Goal: Communication & Community: Answer question/provide support

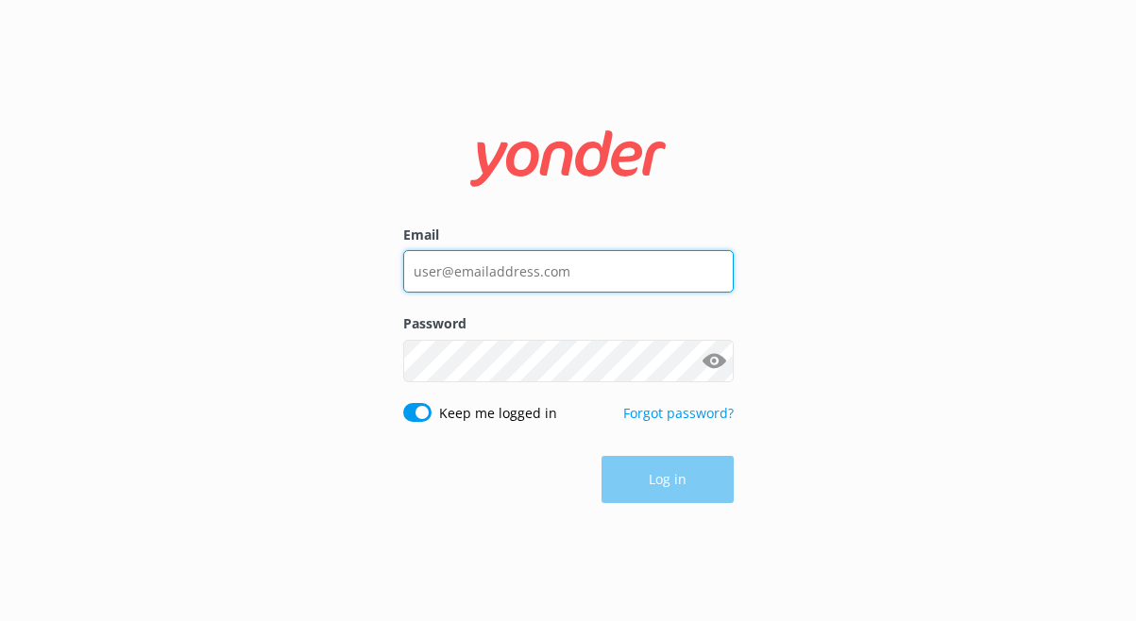
click at [471, 266] on input "Email" at bounding box center [568, 271] width 330 height 42
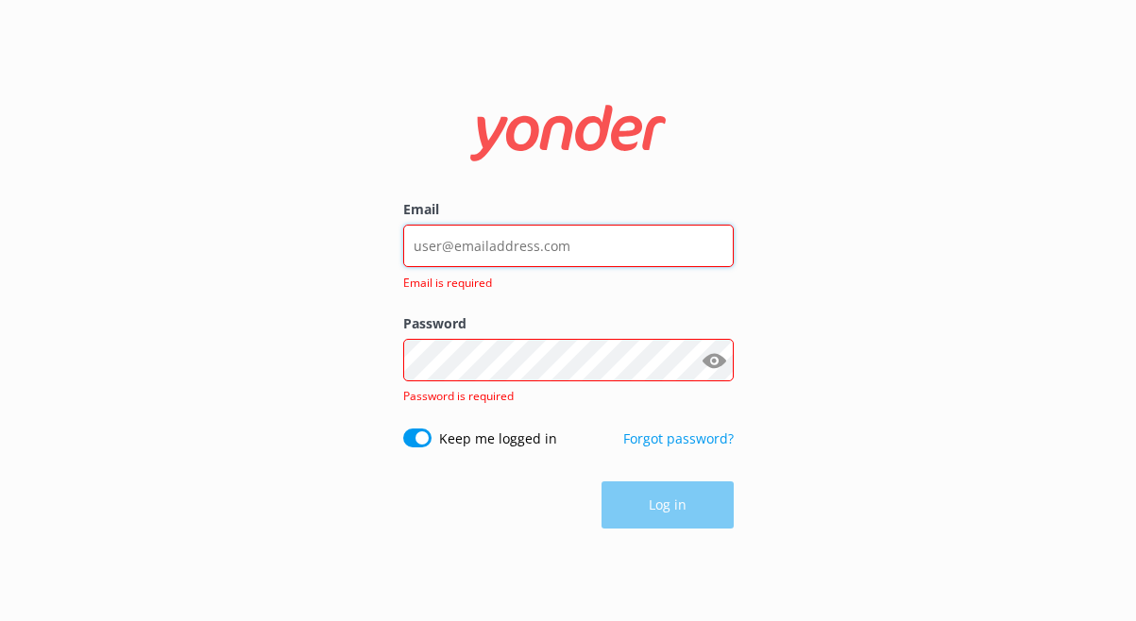
type input "[EMAIL_ADDRESS][DOMAIN_NAME]"
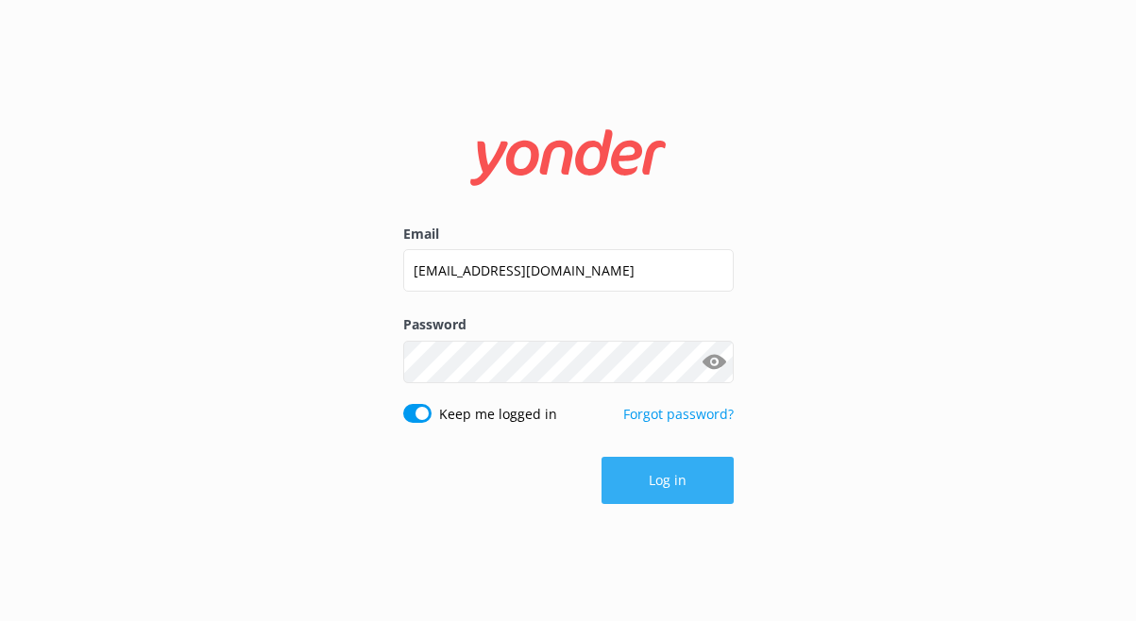
click at [633, 503] on button "Log in" at bounding box center [667, 480] width 132 height 47
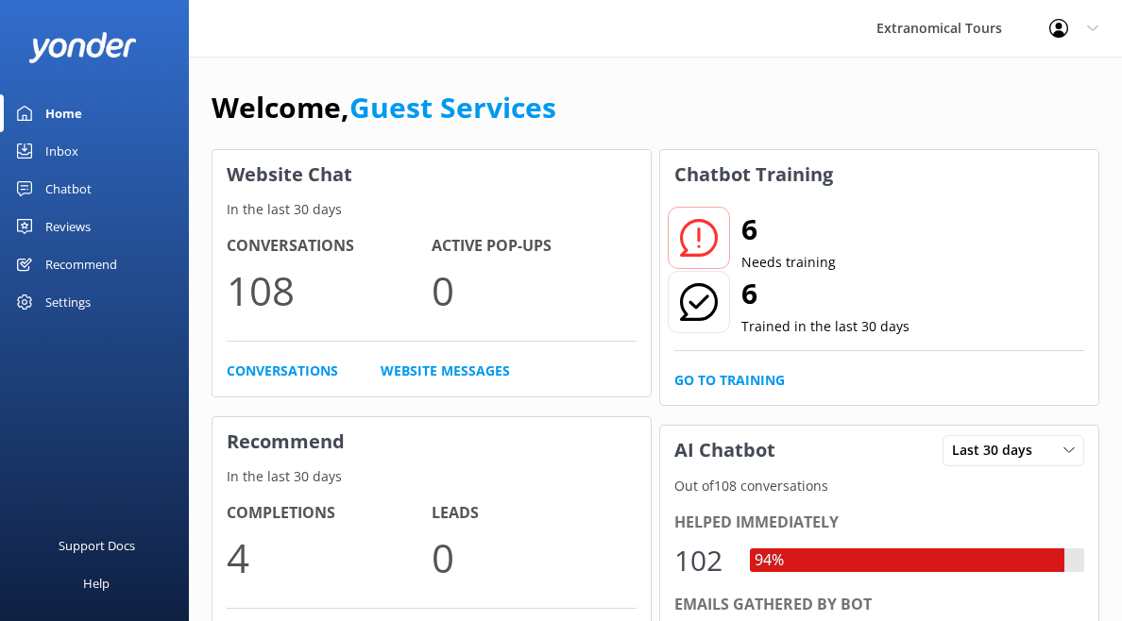
click at [127, 152] on link "Inbox" at bounding box center [94, 151] width 189 height 38
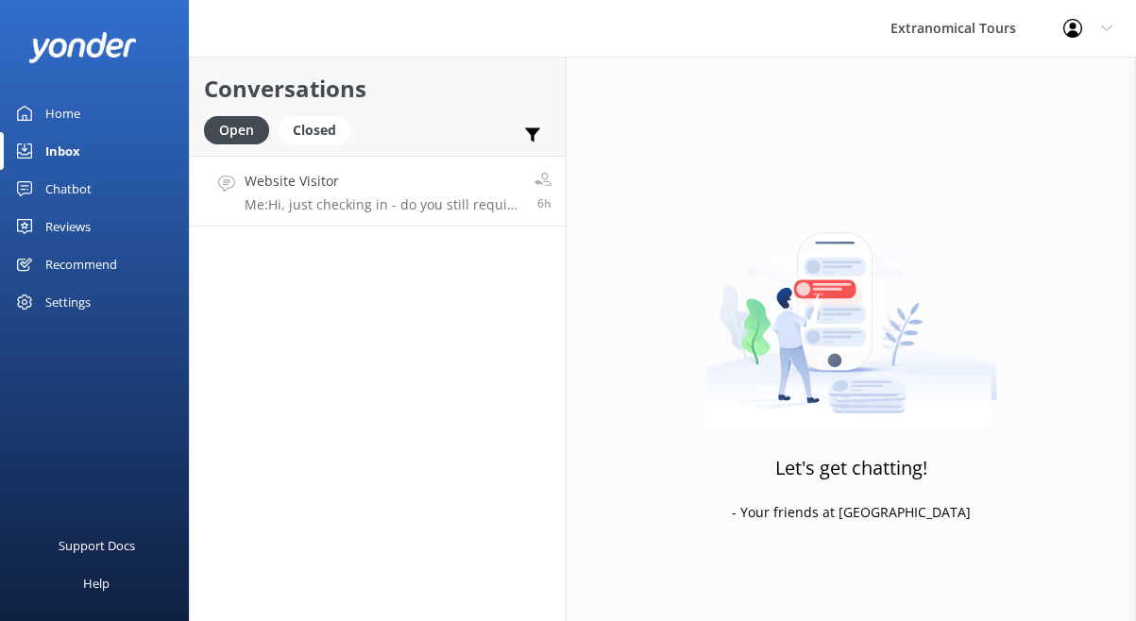
click at [290, 194] on div "Website Visitor Me: Hi, just checking in - do you still require assistance from…" at bounding box center [383, 191] width 276 height 41
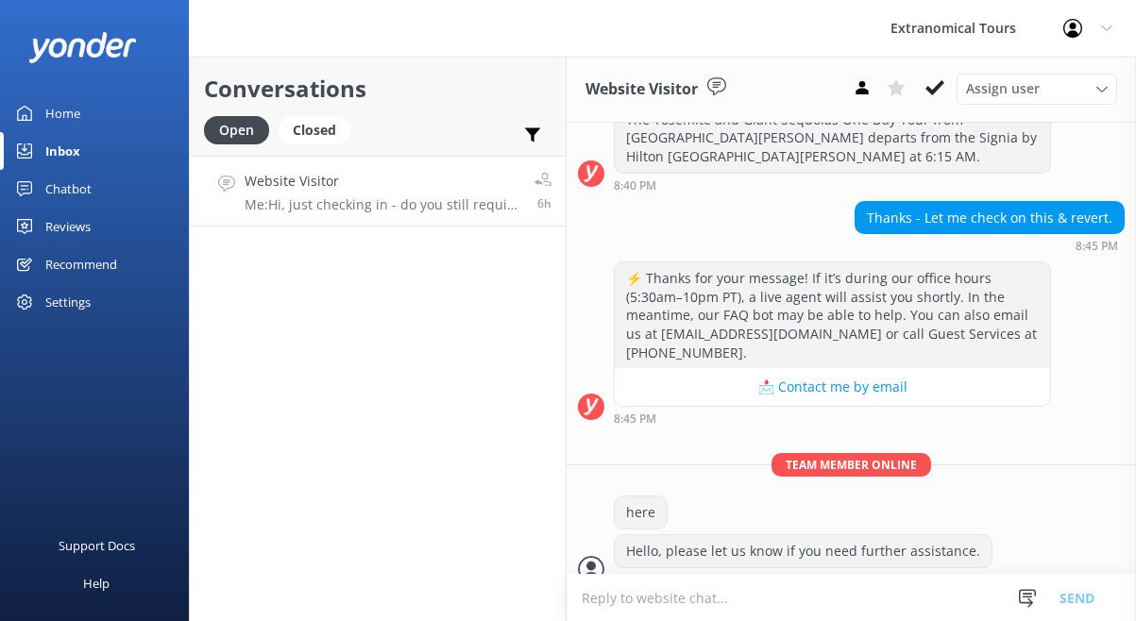
scroll to position [632, 0]
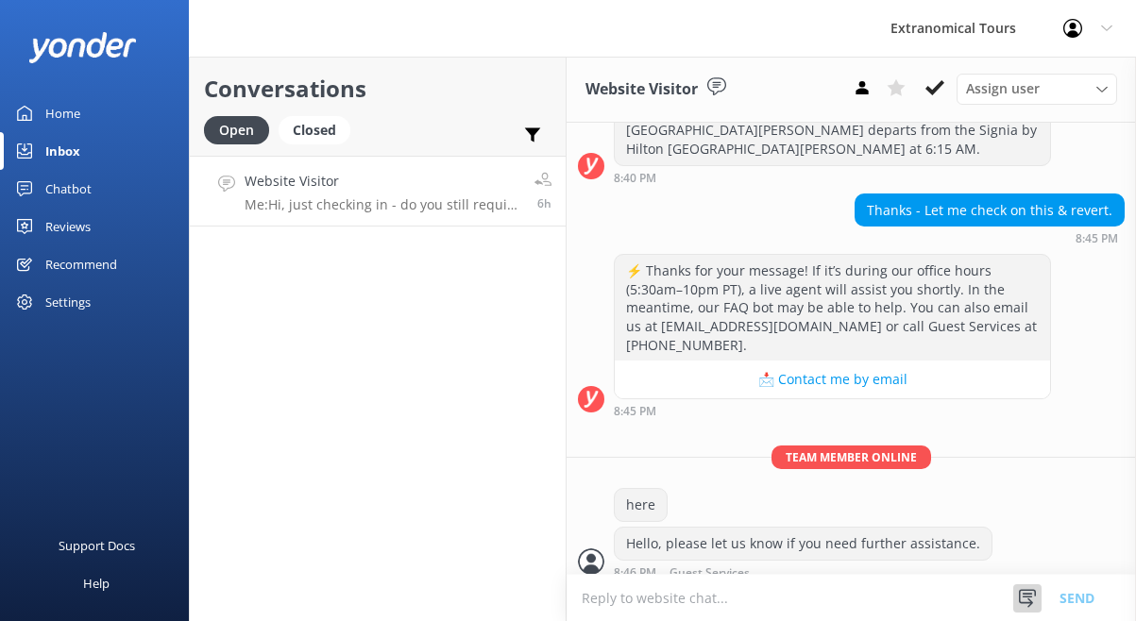
click at [1034, 593] on use at bounding box center [1027, 598] width 17 height 18
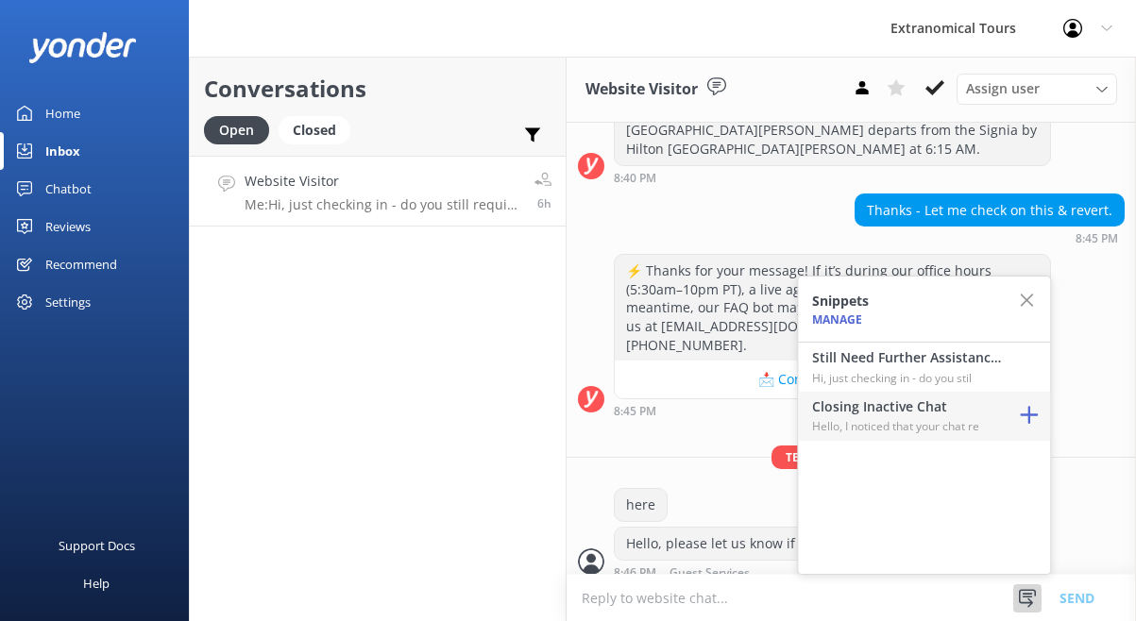
click at [962, 427] on p "Hello, I noticed that your chat re" at bounding box center [906, 426] width 189 height 18
type textarea "Hello, I noticed that your chat remains open, but inactive. I will close this l…"
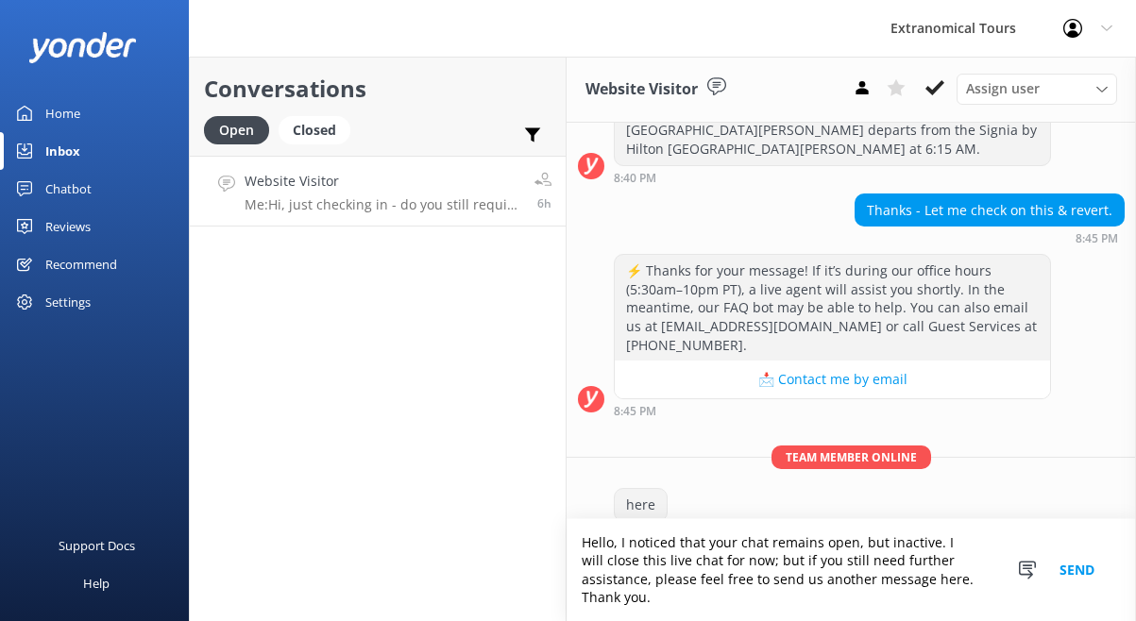
click at [1059, 576] on button "Send" at bounding box center [1076, 570] width 71 height 102
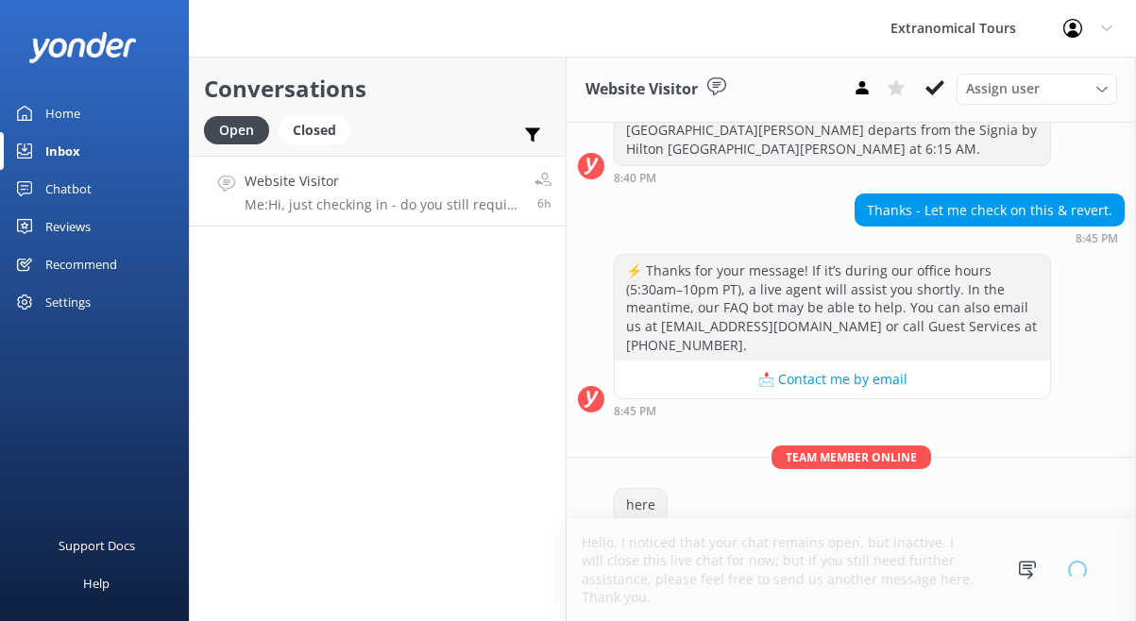
scroll to position [687, 0]
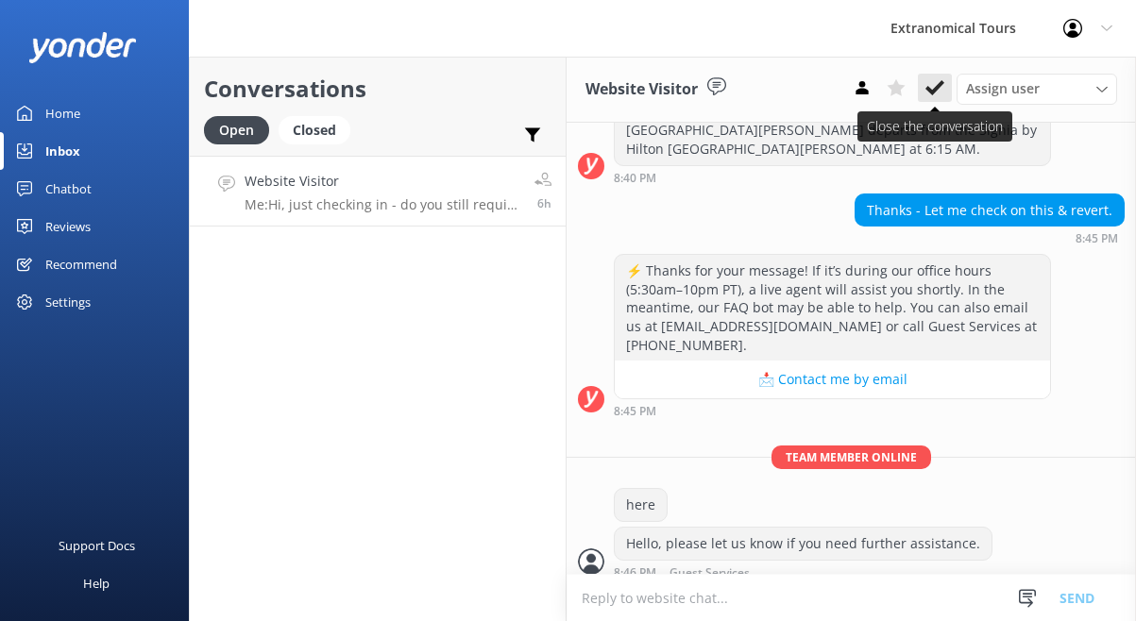
click at [937, 92] on icon at bounding box center [934, 87] width 19 height 19
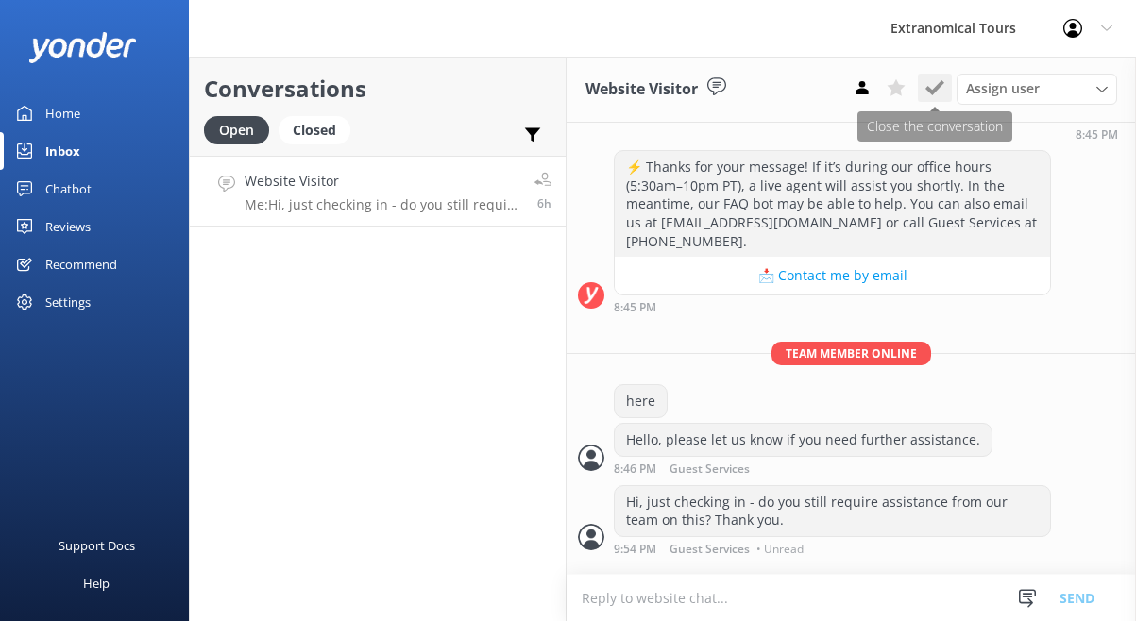
scroll to position [794, 0]
